Goal: Information Seeking & Learning: Learn about a topic

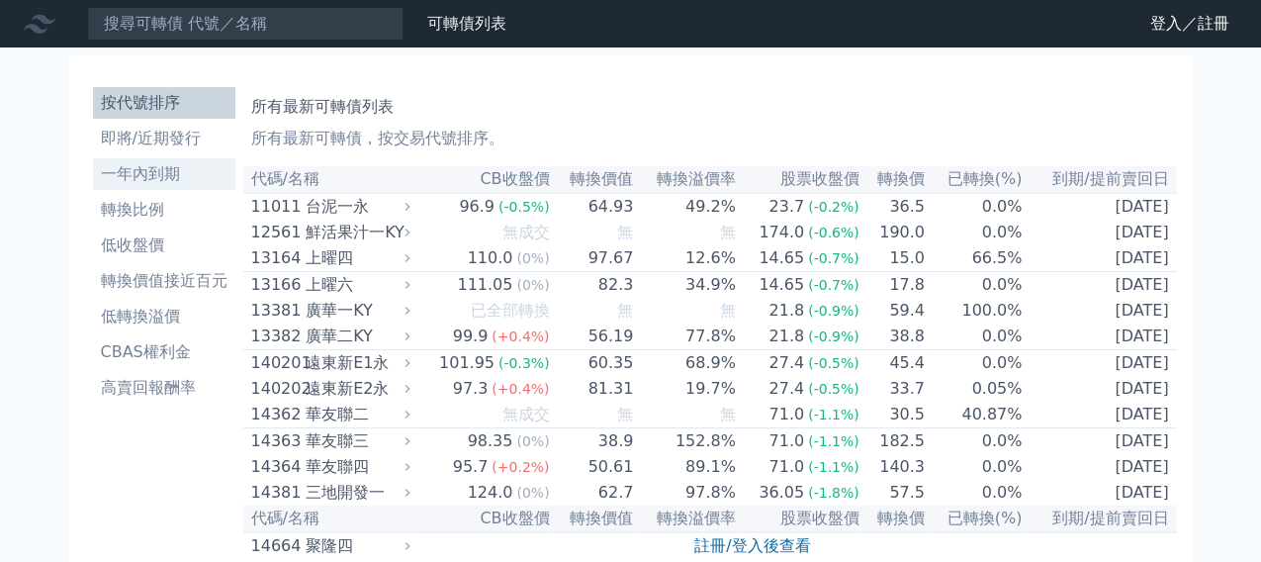
click at [175, 169] on li "一年內到期" at bounding box center [164, 174] width 142 height 24
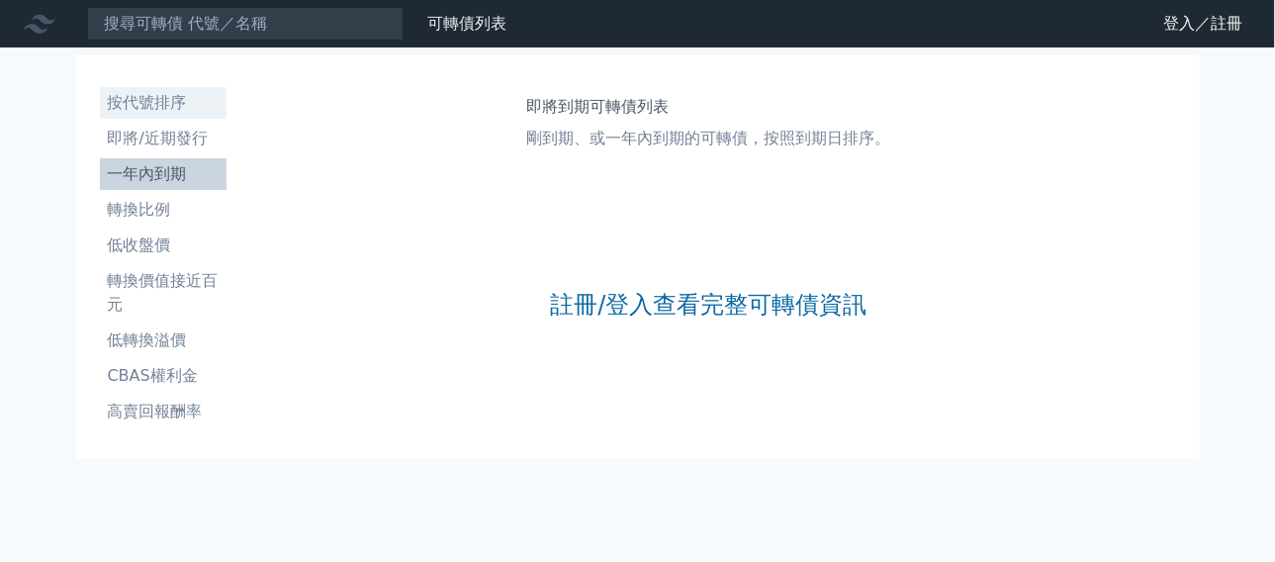
click at [154, 104] on li "按代號排序" at bounding box center [163, 103] width 127 height 24
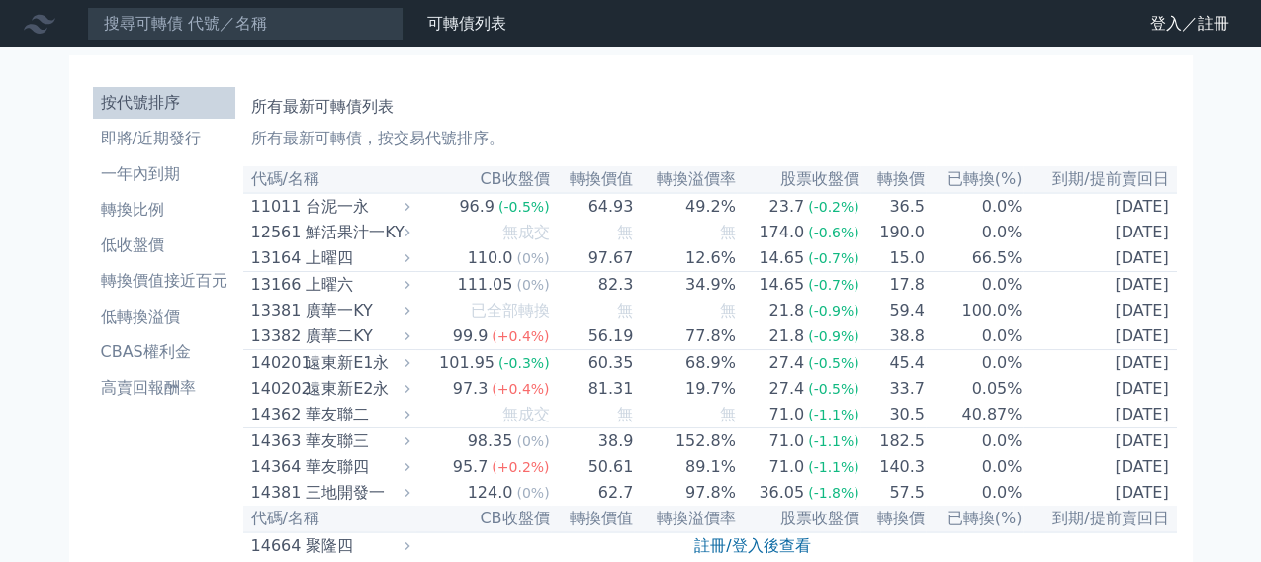
click at [1185, 11] on link "登入／註冊" at bounding box center [1190, 24] width 111 height 32
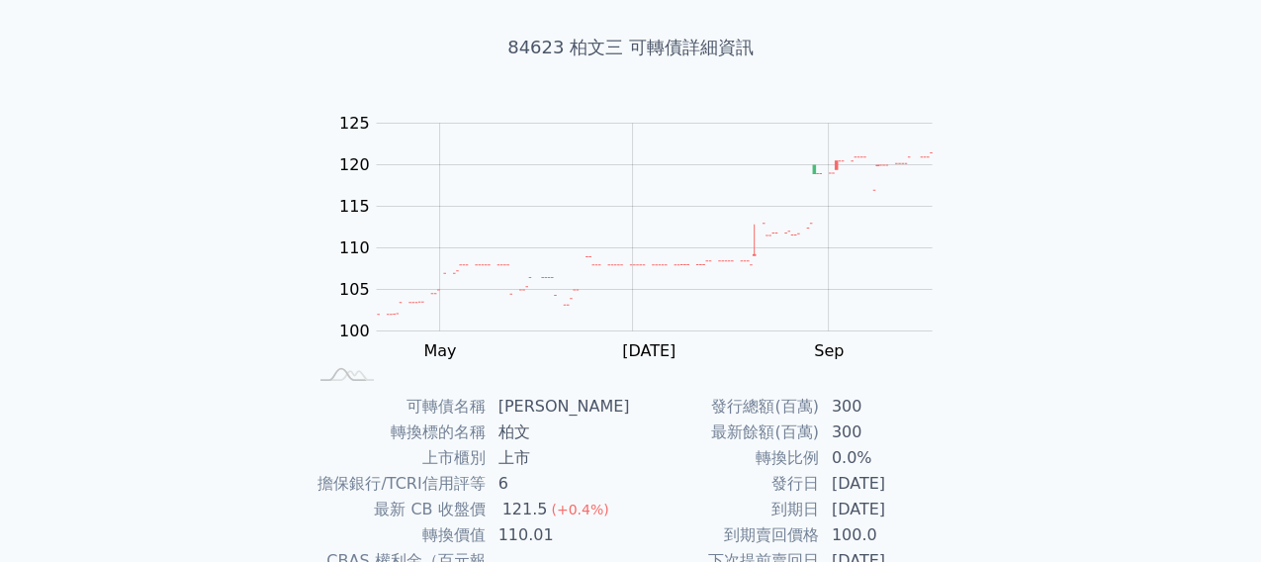
scroll to position [297, 0]
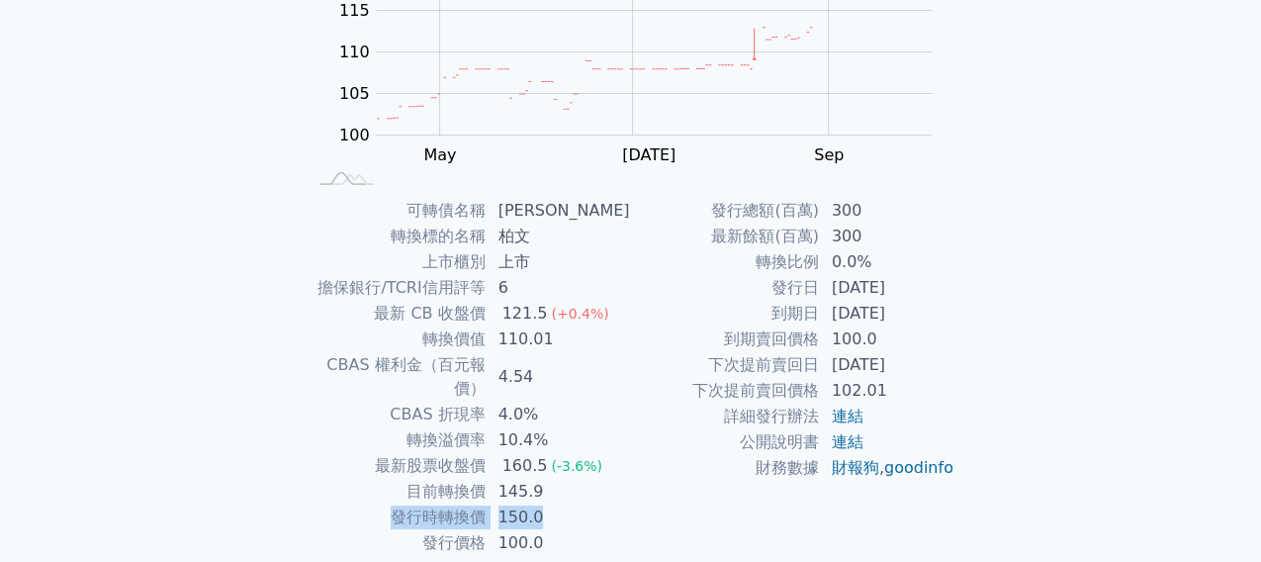
drag, startPoint x: 404, startPoint y: 496, endPoint x: 561, endPoint y: 499, distance: 157.3
click at [561, 505] on tr "發行時轉換價 150.0" at bounding box center [469, 518] width 325 height 26
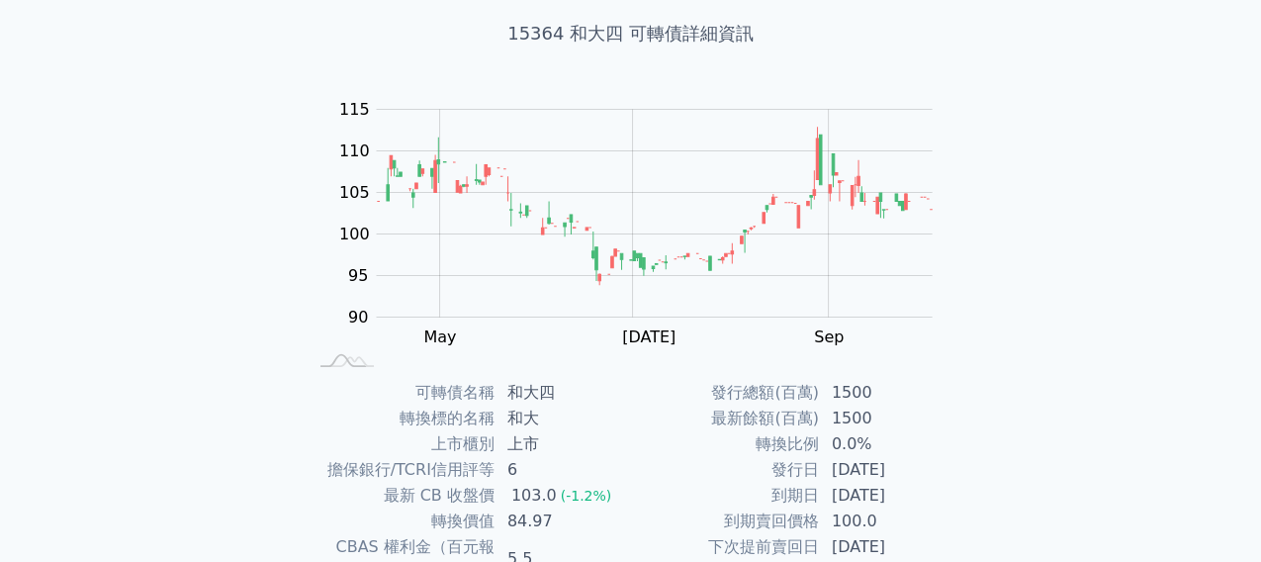
scroll to position [297, 0]
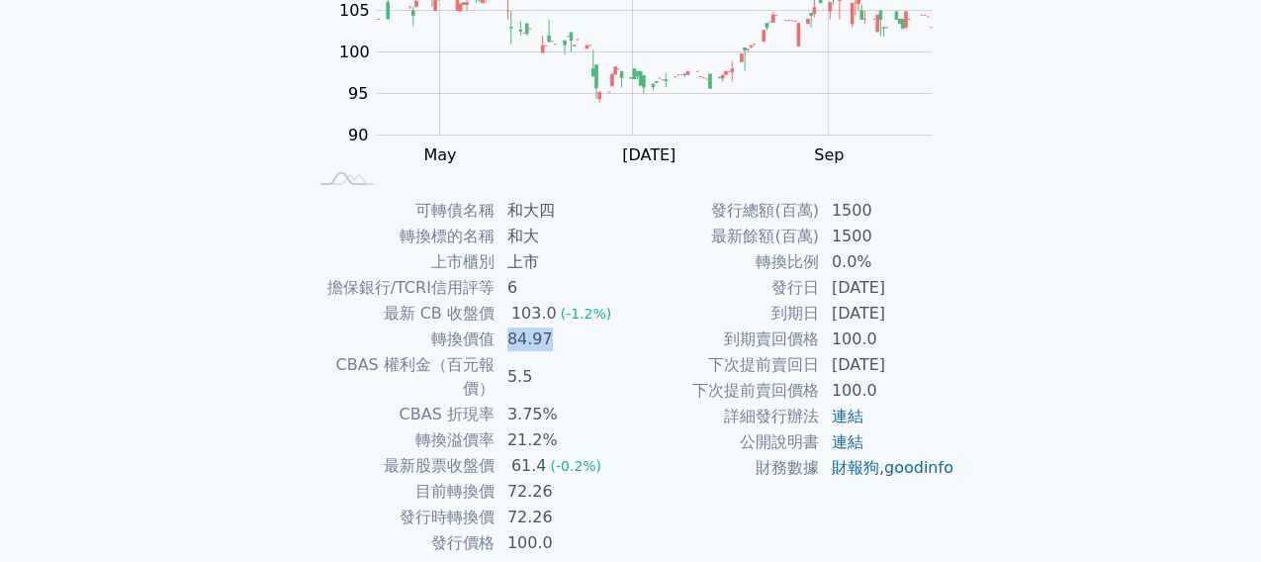
drag, startPoint x: 509, startPoint y: 336, endPoint x: 549, endPoint y: 341, distance: 40.9
click at [549, 341] on td "84.97" at bounding box center [564, 339] width 136 height 26
click at [456, 479] on td "目前轉換價" at bounding box center [401, 492] width 189 height 26
click at [513, 530] on td "100.0" at bounding box center [564, 543] width 136 height 26
drag, startPoint x: 507, startPoint y: 492, endPoint x: 555, endPoint y: 494, distance: 48.5
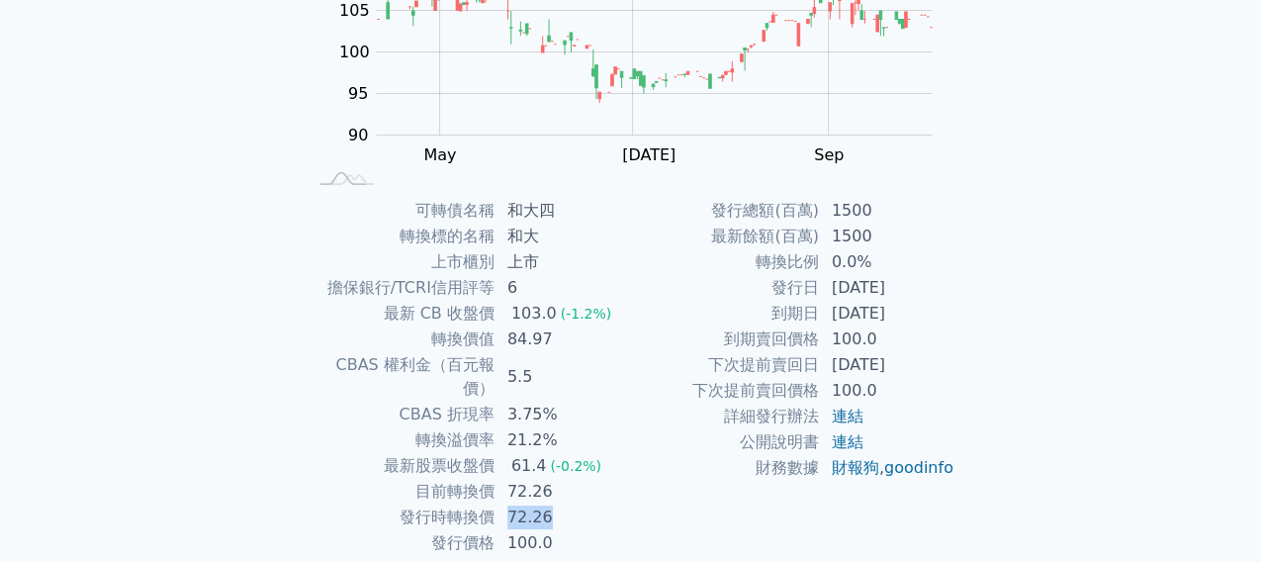
click at [555, 505] on td "72.26" at bounding box center [564, 518] width 136 height 26
drag, startPoint x: 510, startPoint y: 467, endPoint x: 559, endPoint y: 465, distance: 48.5
click at [559, 479] on td "72.26" at bounding box center [564, 492] width 136 height 26
click at [450, 453] on td "最新股票收盤價" at bounding box center [401, 466] width 189 height 26
drag, startPoint x: 512, startPoint y: 439, endPoint x: 606, endPoint y: 443, distance: 94.1
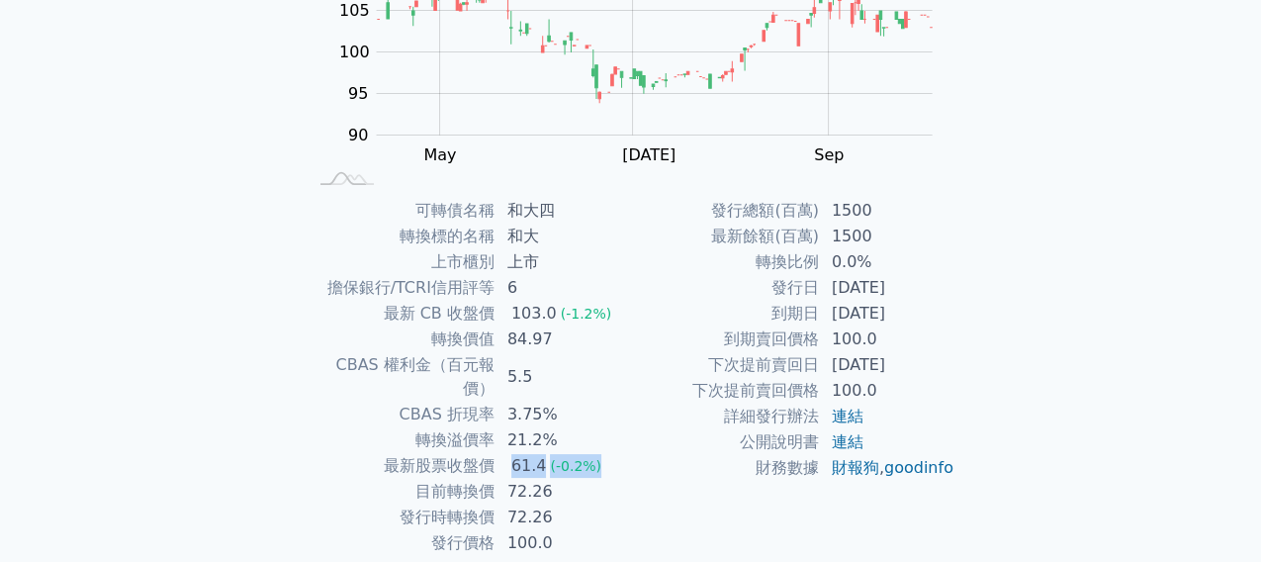
click at [606, 453] on td "61.4 (-0.2%)" at bounding box center [564, 466] width 136 height 26
drag, startPoint x: 835, startPoint y: 315, endPoint x: 939, endPoint y: 315, distance: 103.9
click at [939, 315] on td "2027-08-12" at bounding box center [888, 314] width 136 height 26
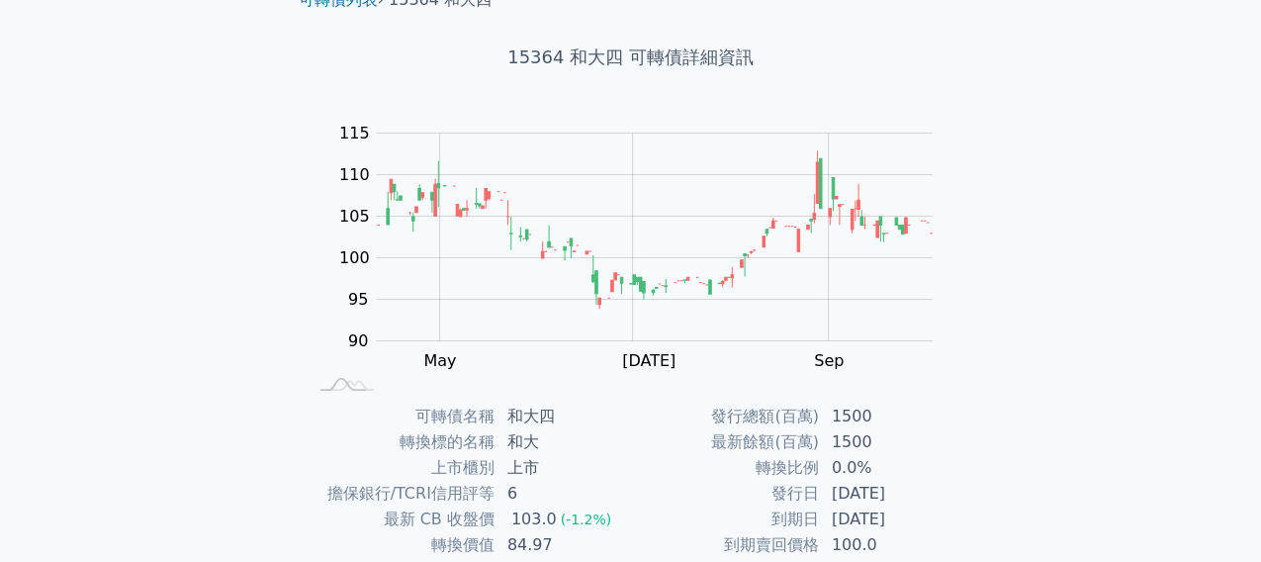
scroll to position [0, 0]
